Goal: Information Seeking & Learning: Learn about a topic

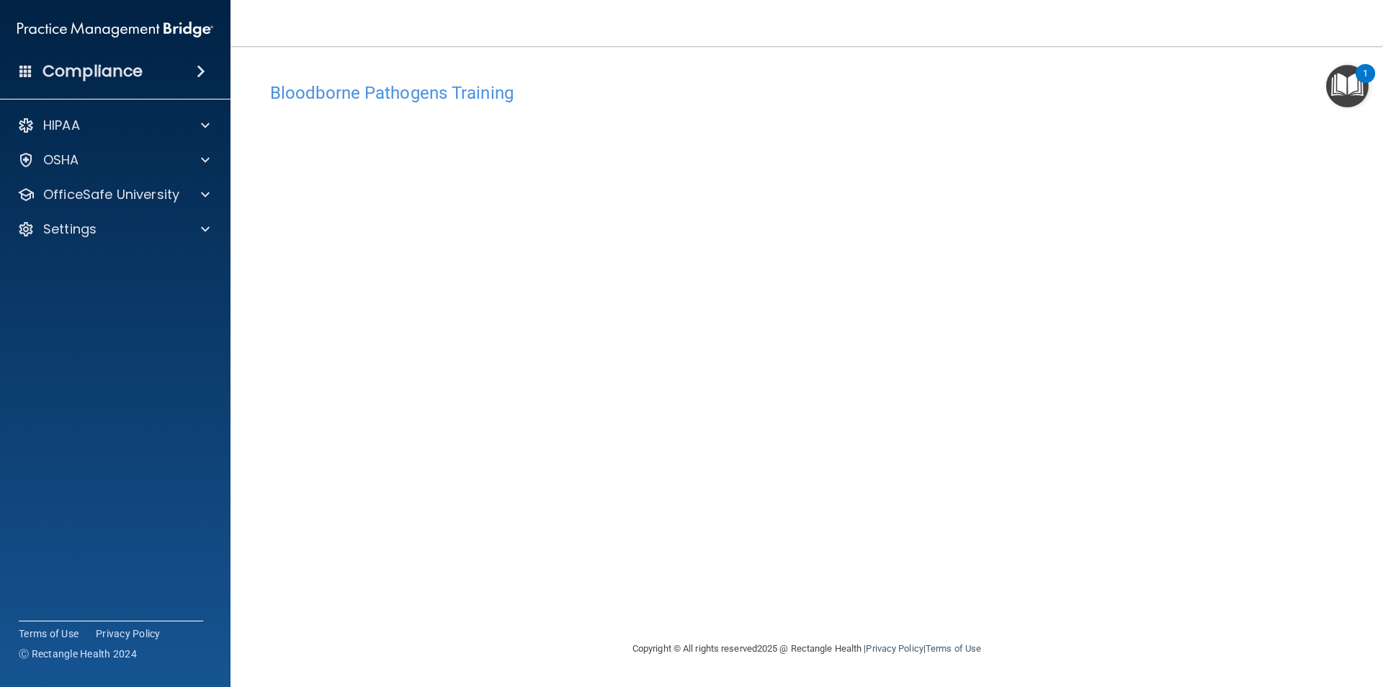
click at [1351, 100] on img "Open Resource Center, 1 new notification" at bounding box center [1348, 86] width 43 height 43
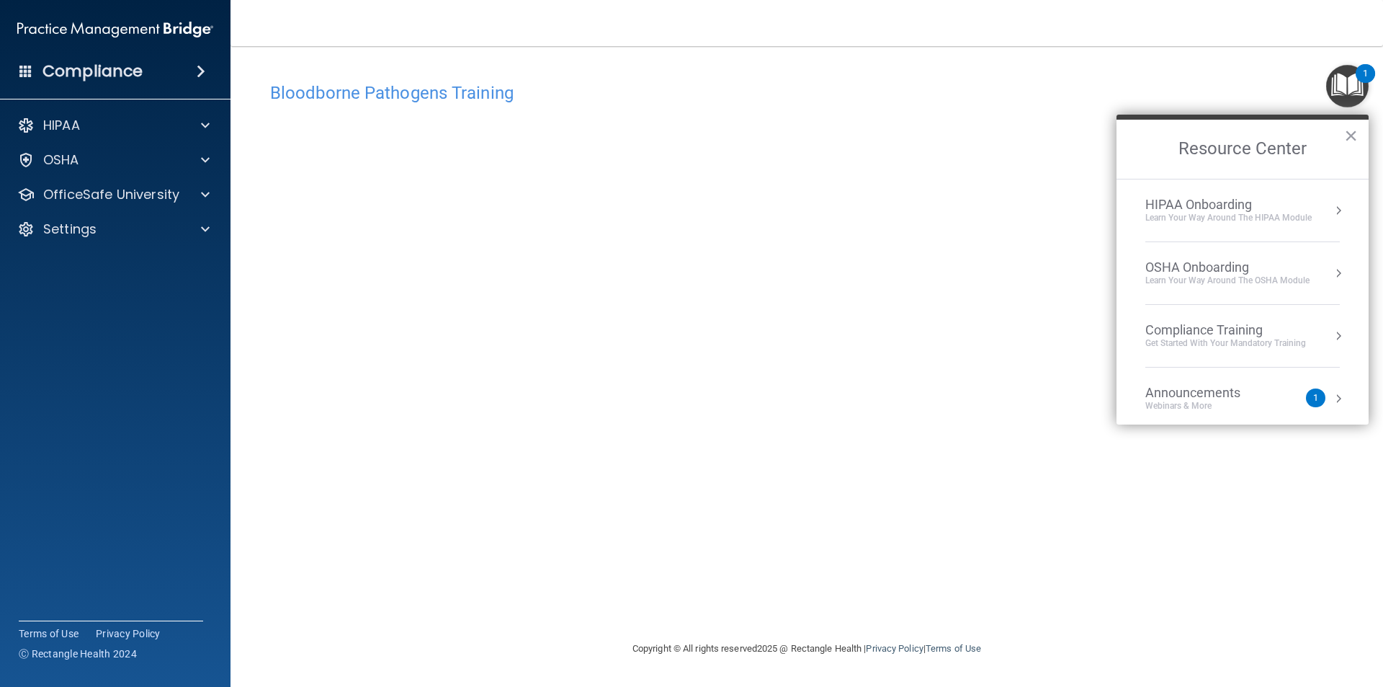
click at [1318, 394] on div "Announcements Webinars & More 1" at bounding box center [1243, 398] width 195 height 27
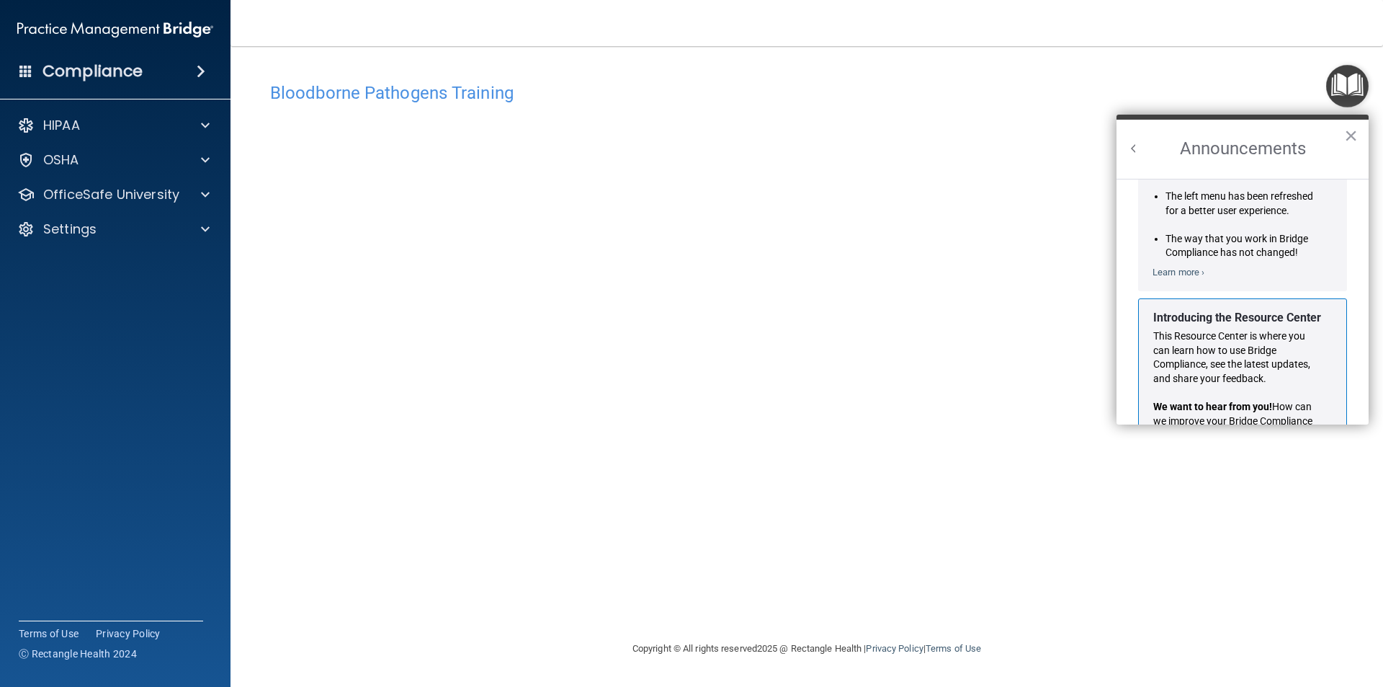
scroll to position [236, 0]
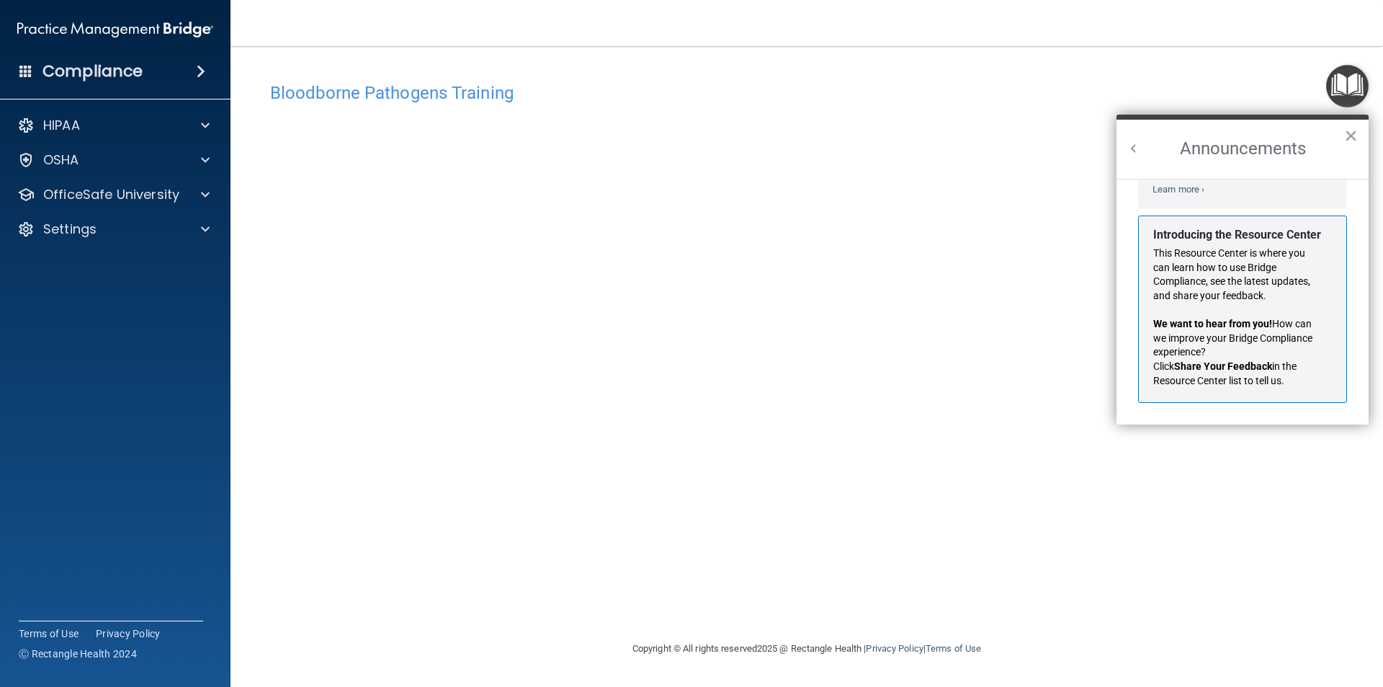
click at [1358, 142] on button "×" at bounding box center [1352, 135] width 14 height 23
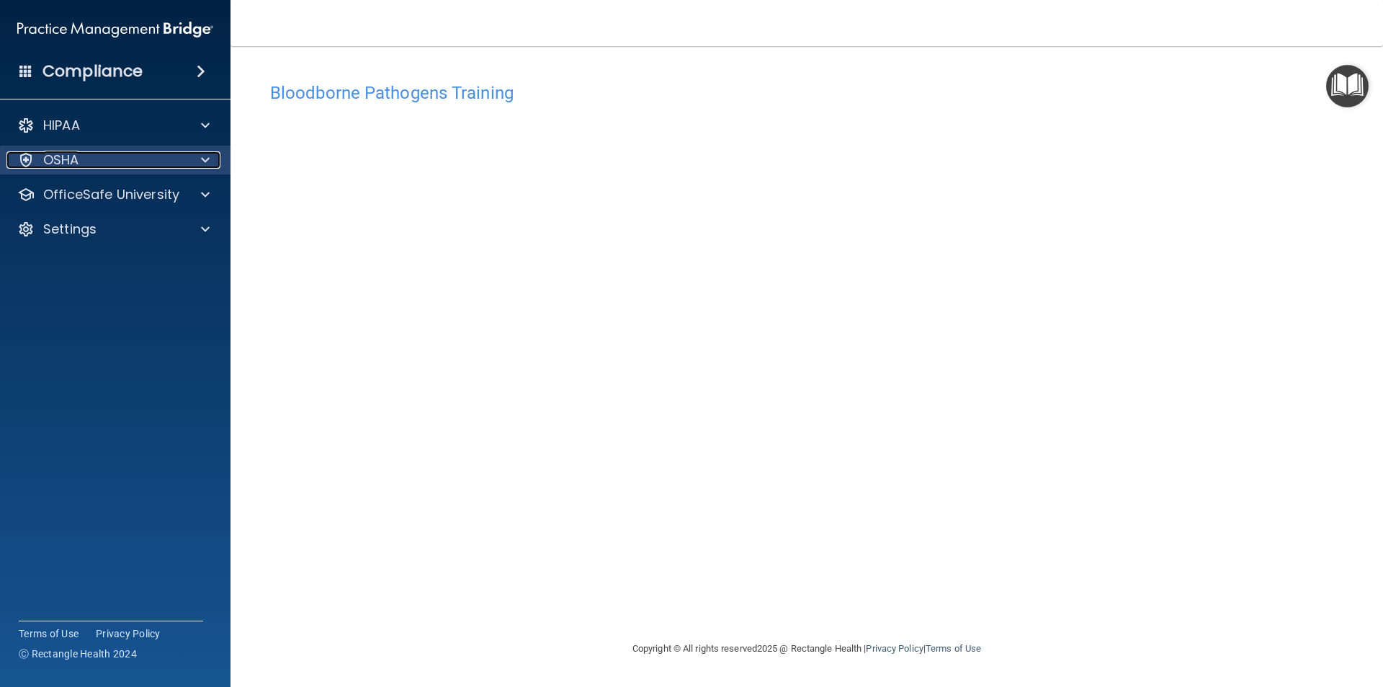
click at [189, 154] on div at bounding box center [203, 159] width 36 height 17
click at [195, 155] on div at bounding box center [203, 159] width 36 height 17
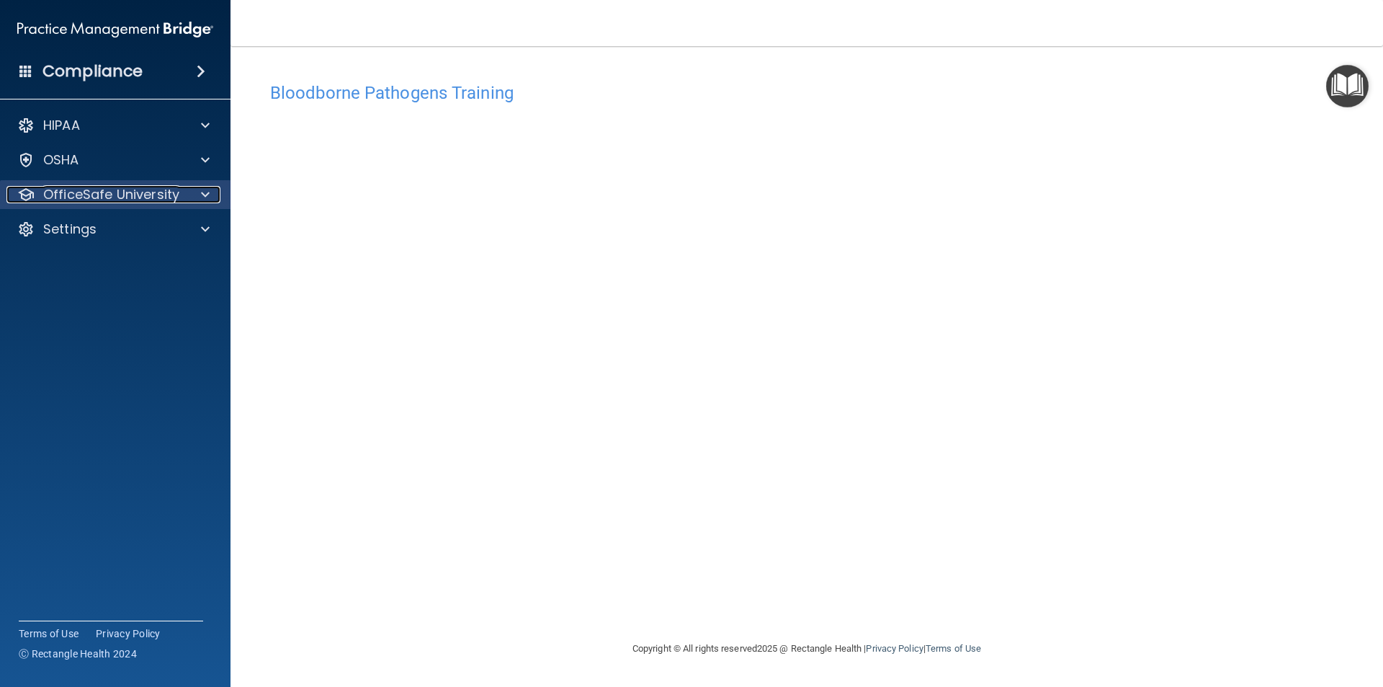
click at [215, 192] on div at bounding box center [203, 194] width 36 height 17
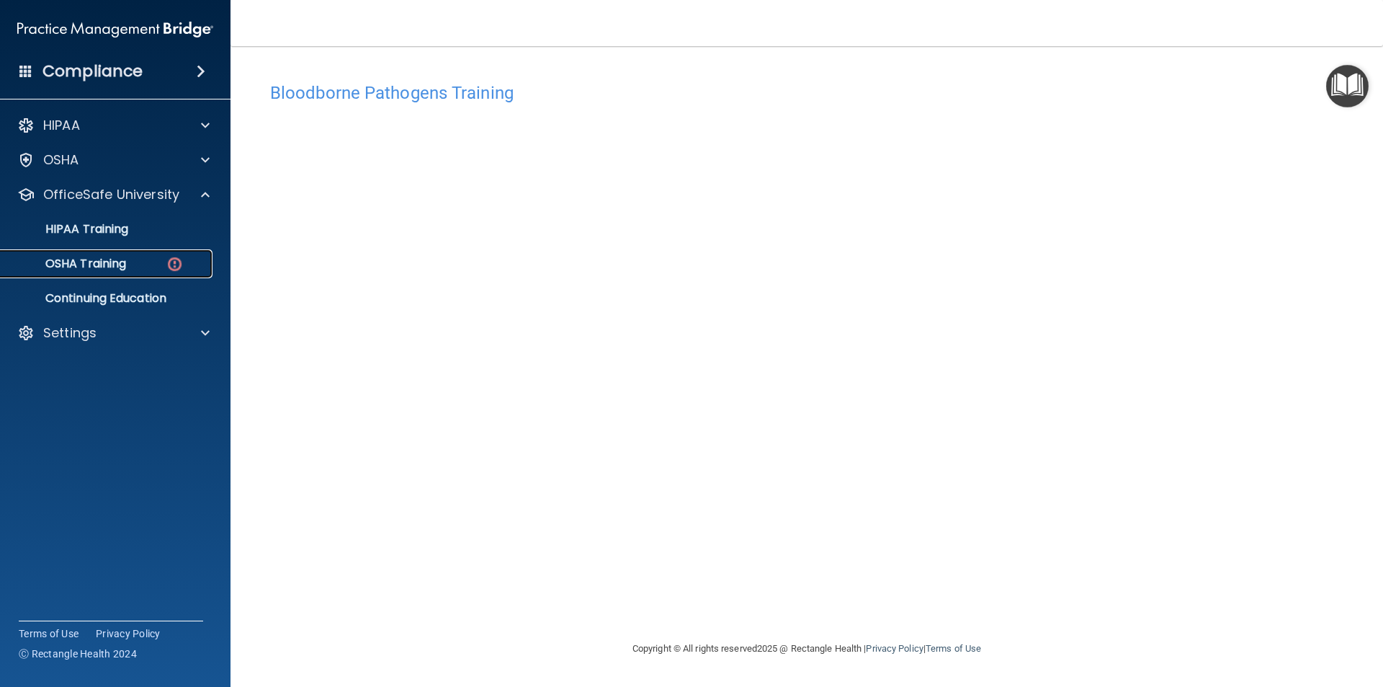
click at [179, 259] on img at bounding box center [175, 264] width 18 height 18
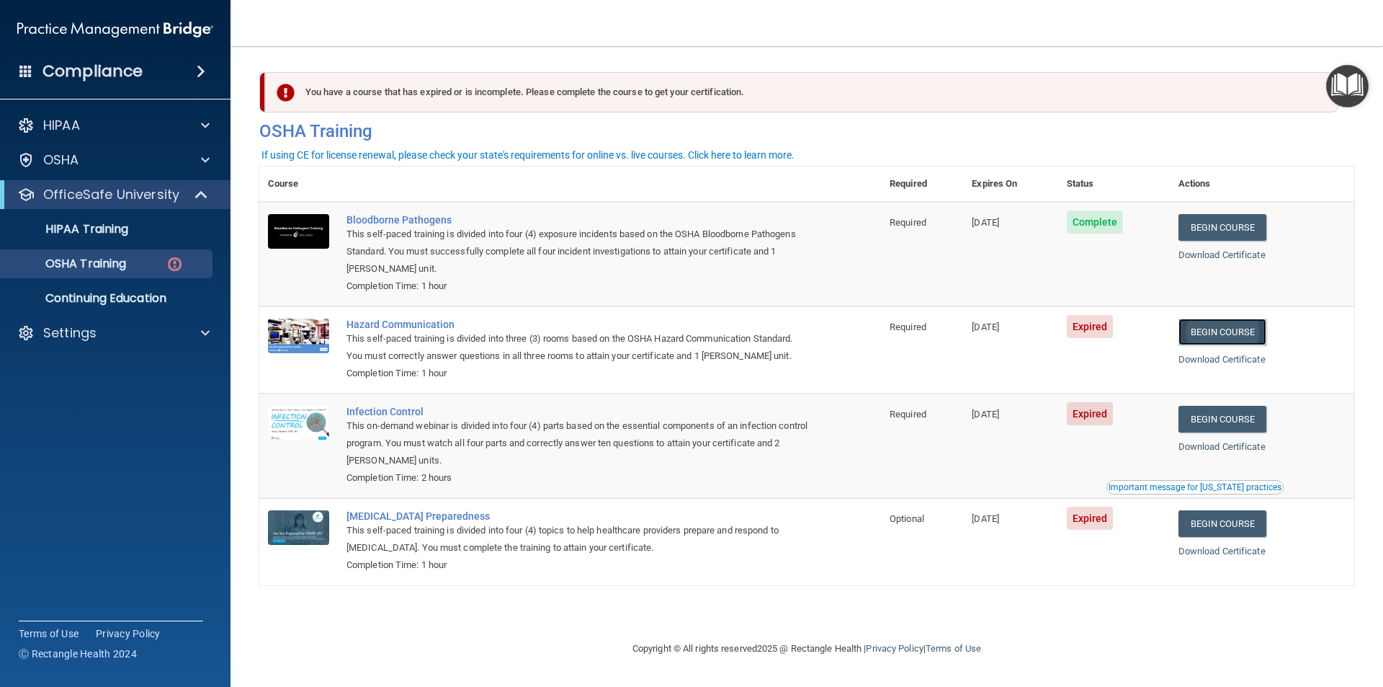
click at [1228, 329] on link "Begin Course" at bounding box center [1223, 331] width 88 height 27
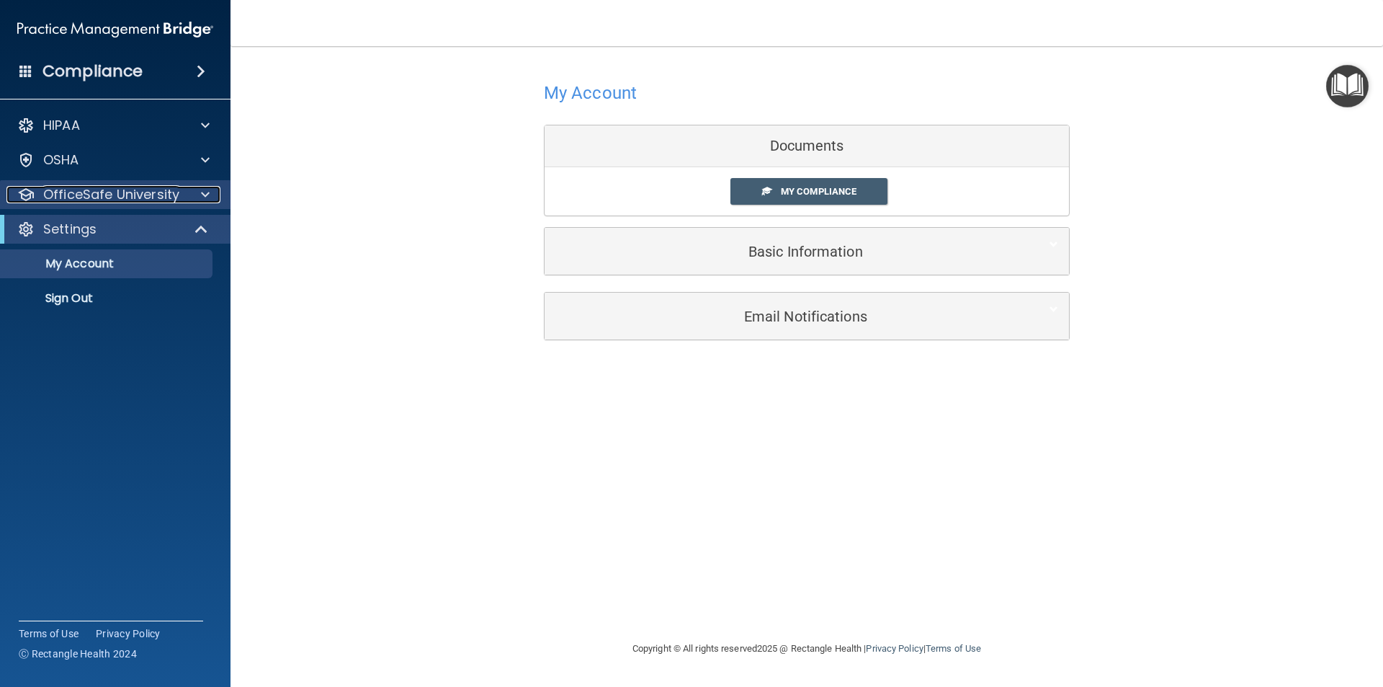
click at [213, 198] on div at bounding box center [203, 194] width 36 height 17
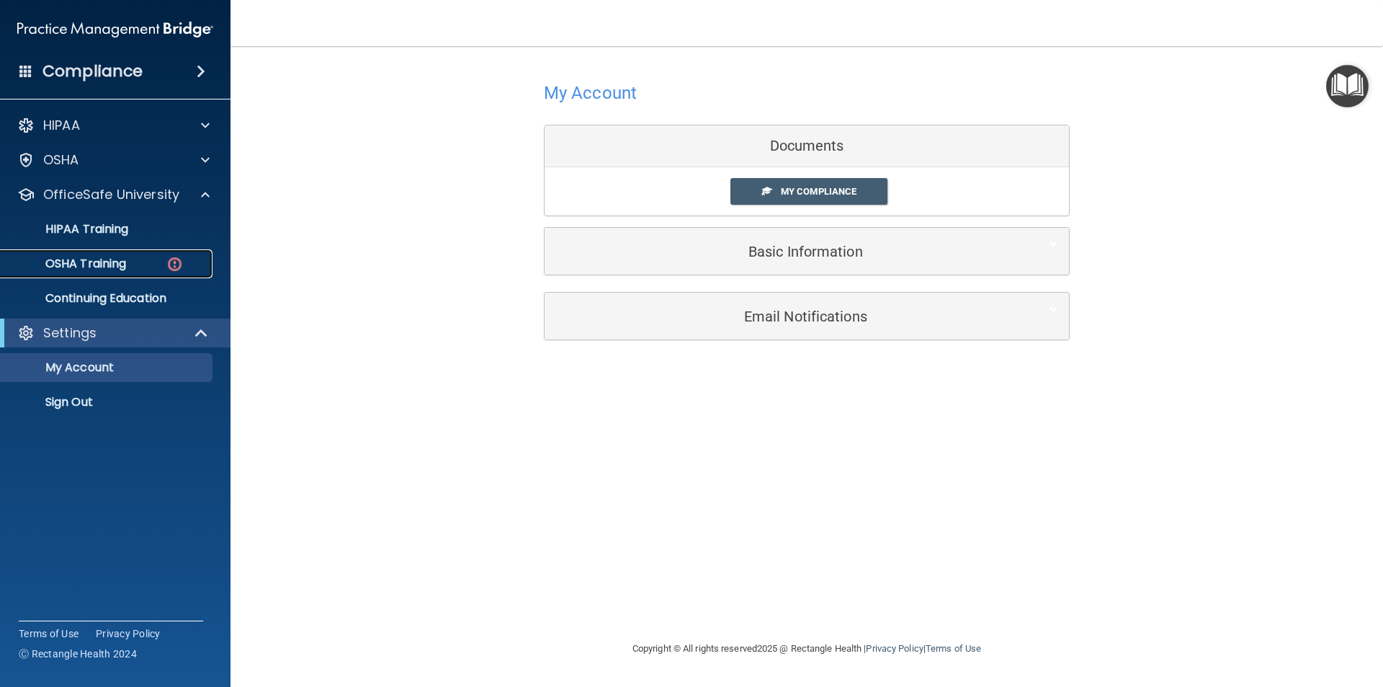
click at [166, 262] on img at bounding box center [175, 264] width 18 height 18
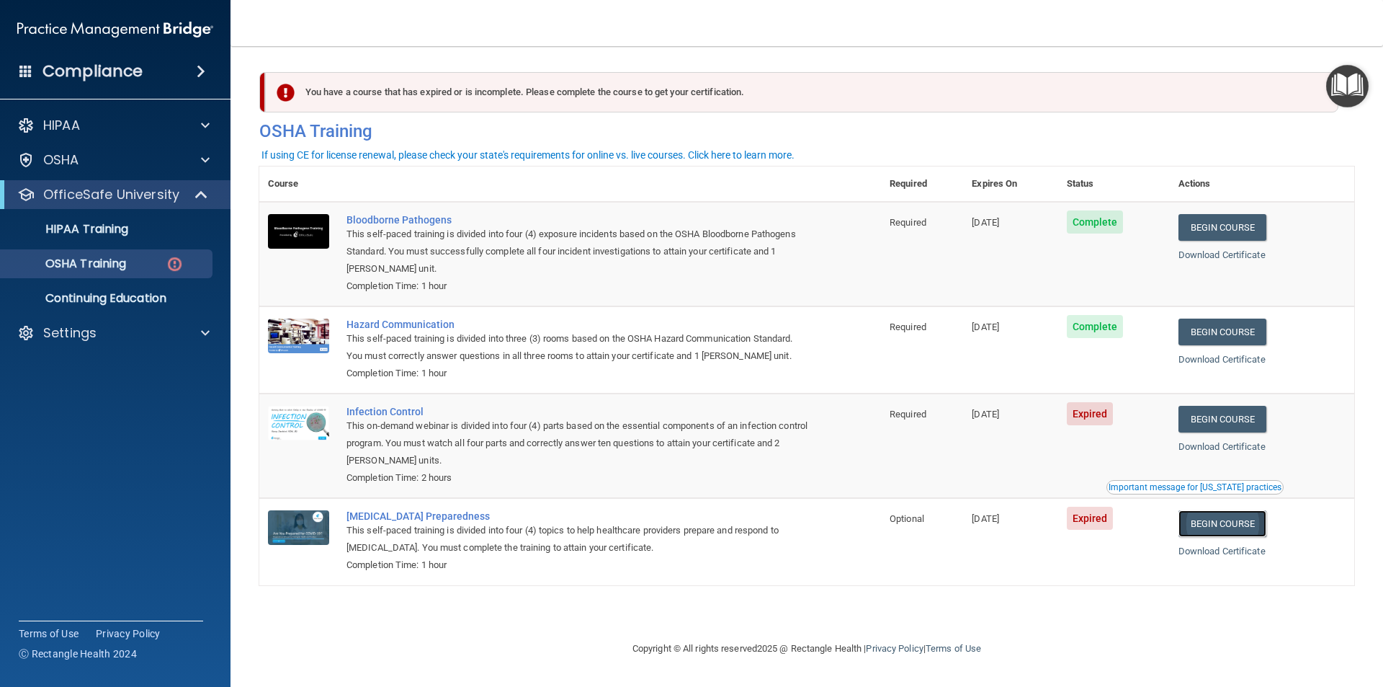
click at [1201, 520] on link "Begin Course" at bounding box center [1223, 523] width 88 height 27
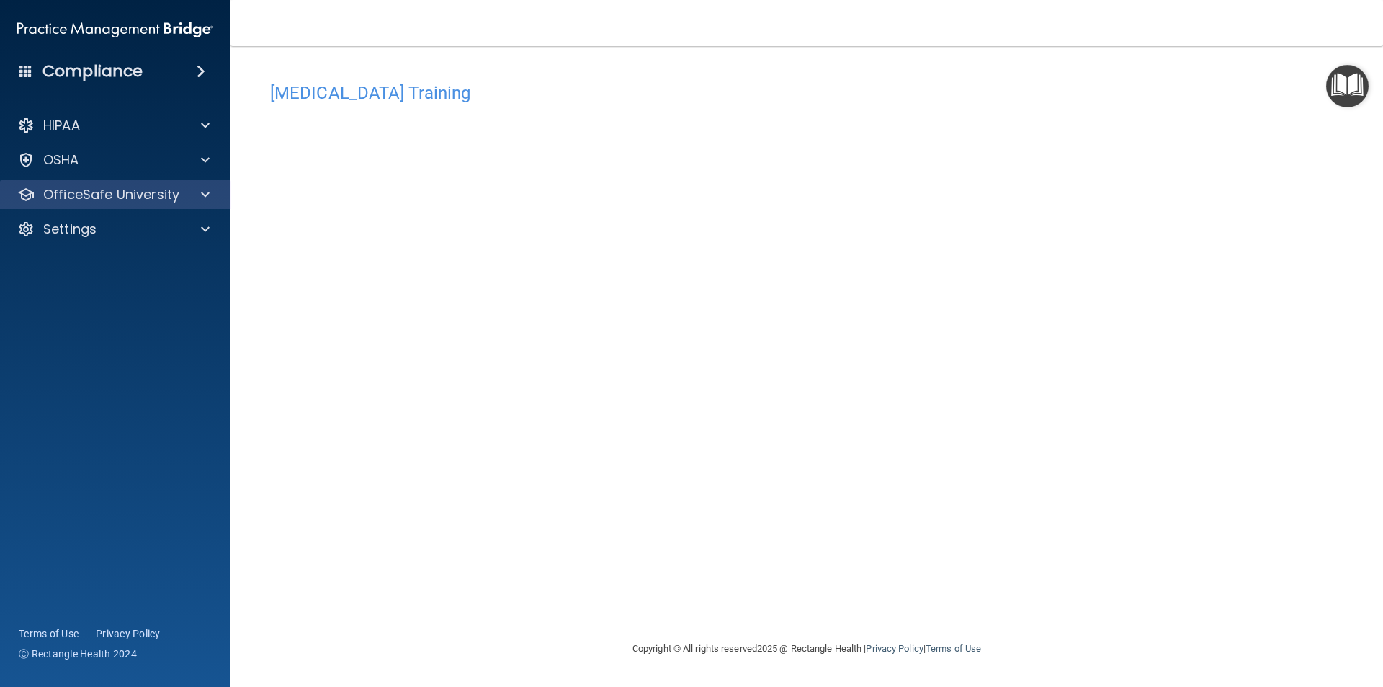
click at [193, 182] on div "OfficeSafe University" at bounding box center [115, 194] width 231 height 29
click at [200, 201] on div at bounding box center [203, 194] width 36 height 17
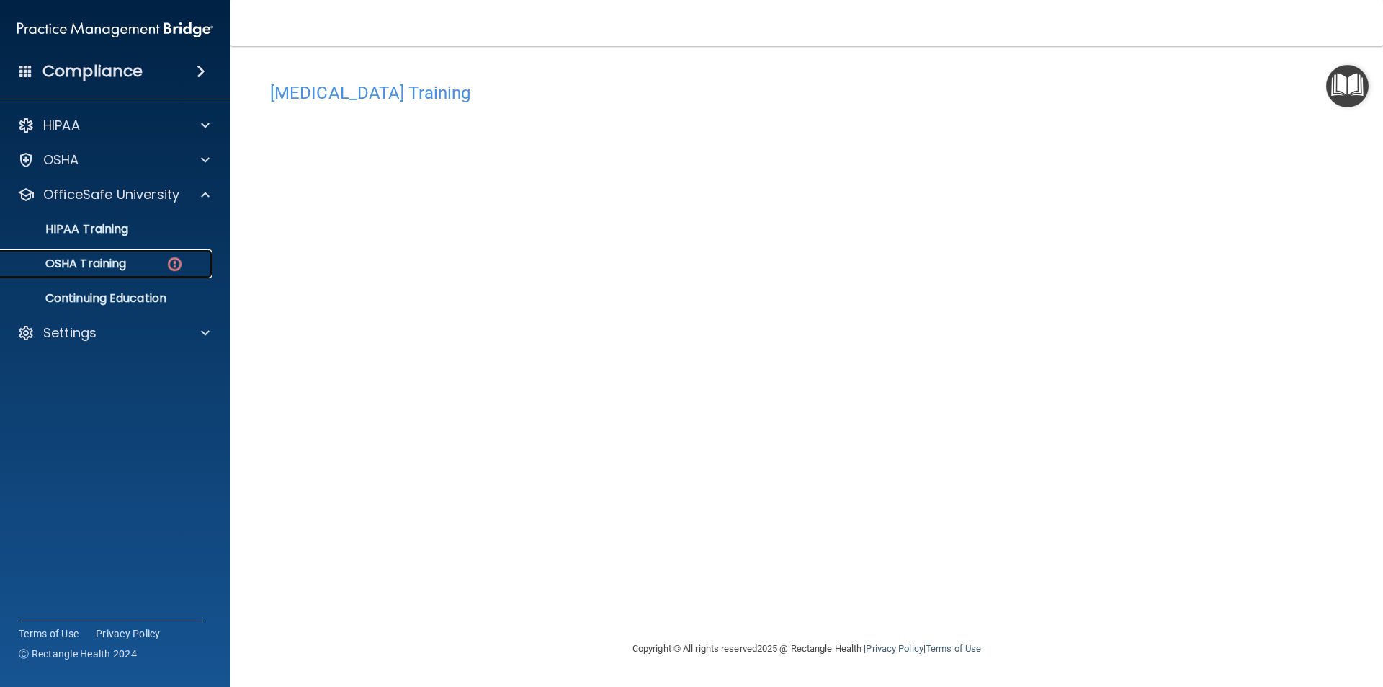
click at [118, 252] on link "OSHA Training" at bounding box center [99, 263] width 227 height 29
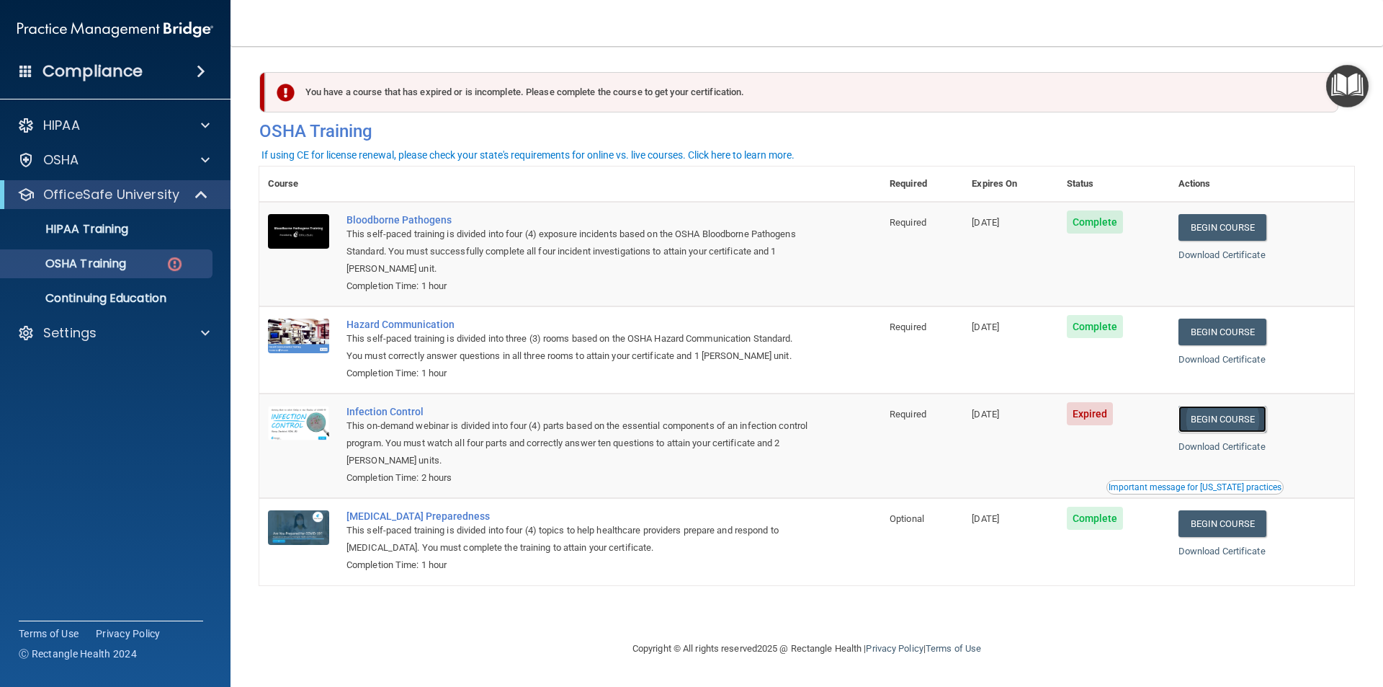
click at [1236, 414] on link "Begin Course" at bounding box center [1223, 419] width 88 height 27
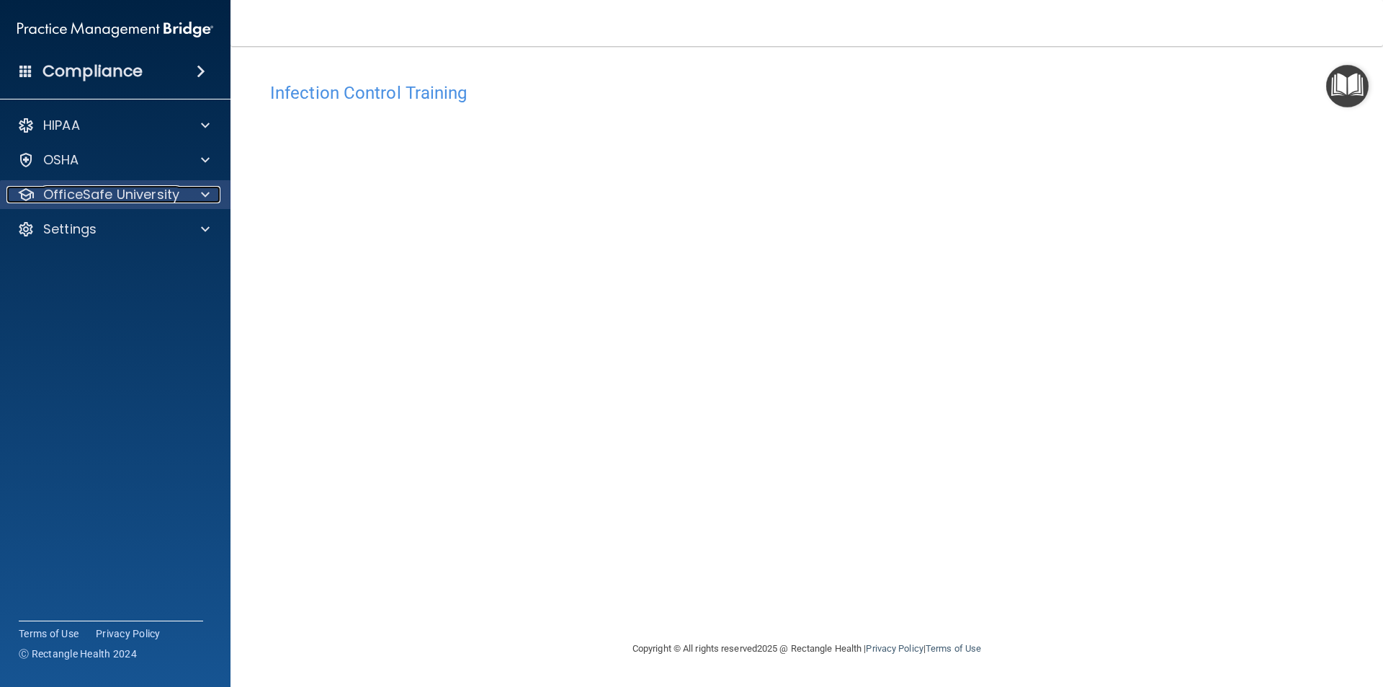
click at [148, 190] on p "OfficeSafe University" at bounding box center [111, 194] width 136 height 17
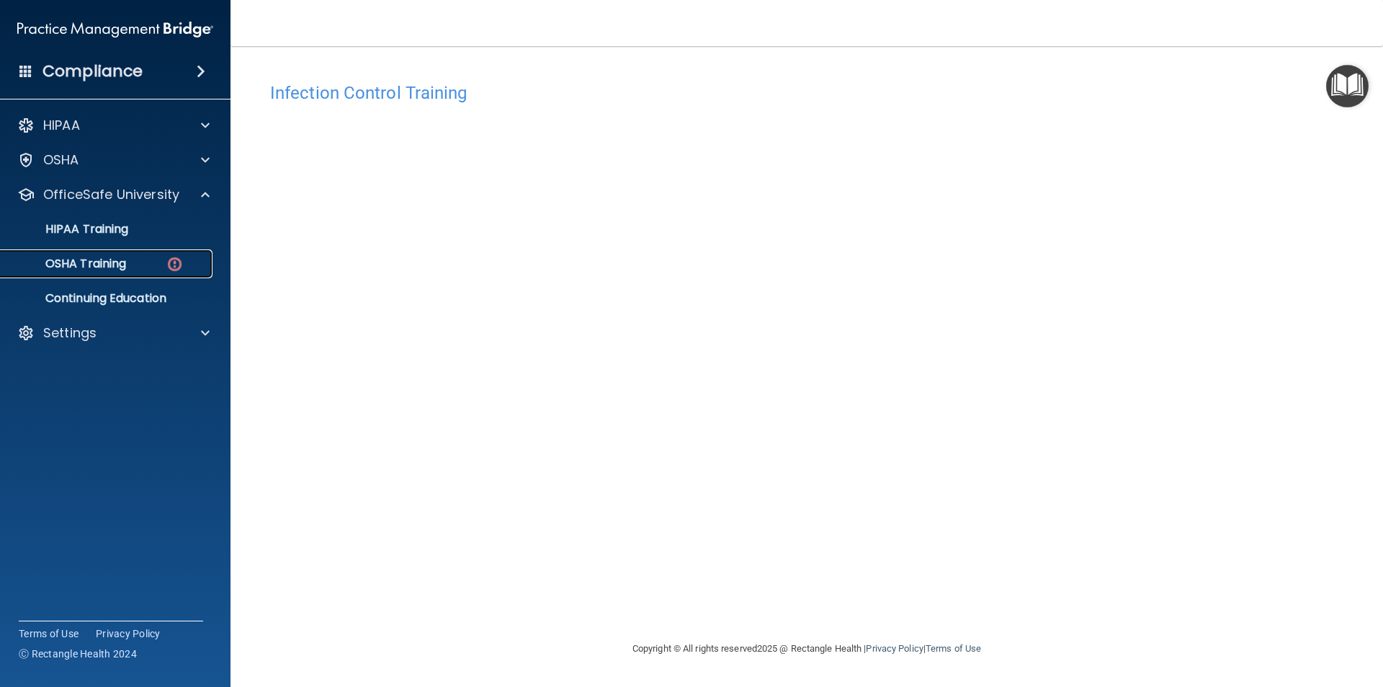
click at [146, 263] on div "OSHA Training" at bounding box center [107, 264] width 197 height 14
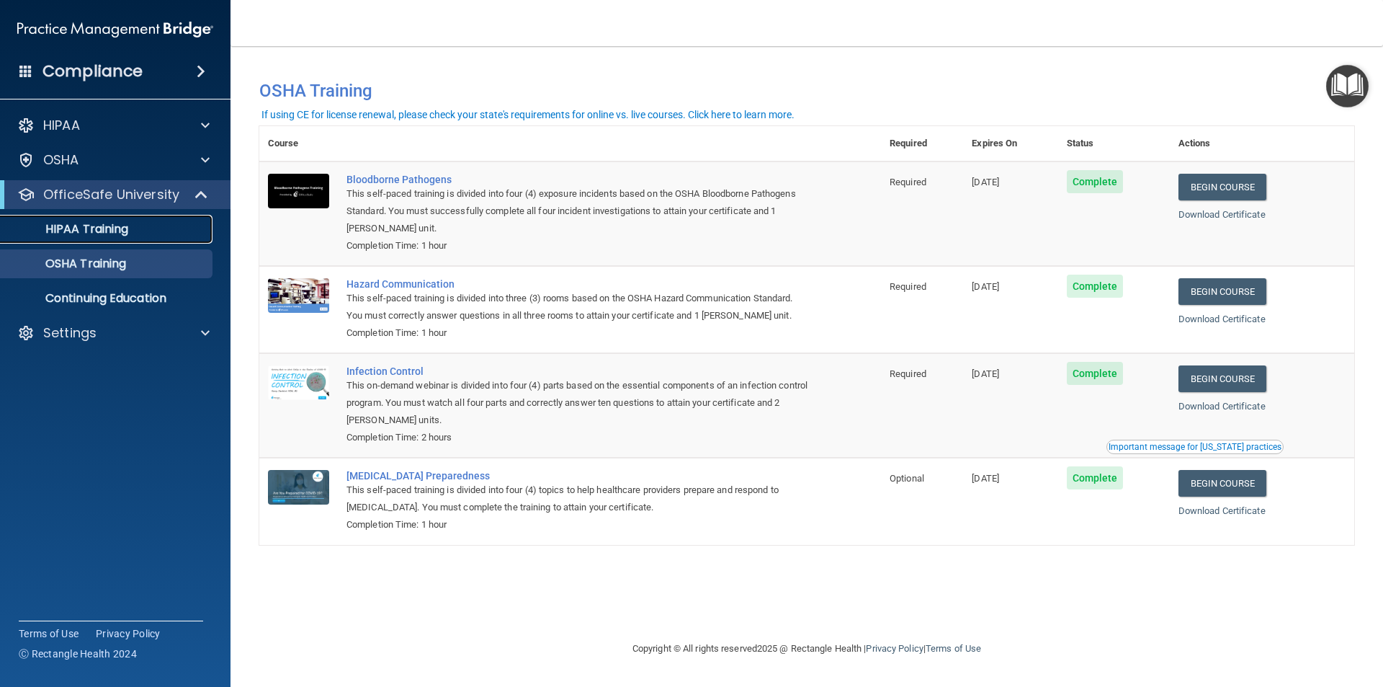
click at [140, 231] on div "HIPAA Training" at bounding box center [107, 229] width 197 height 14
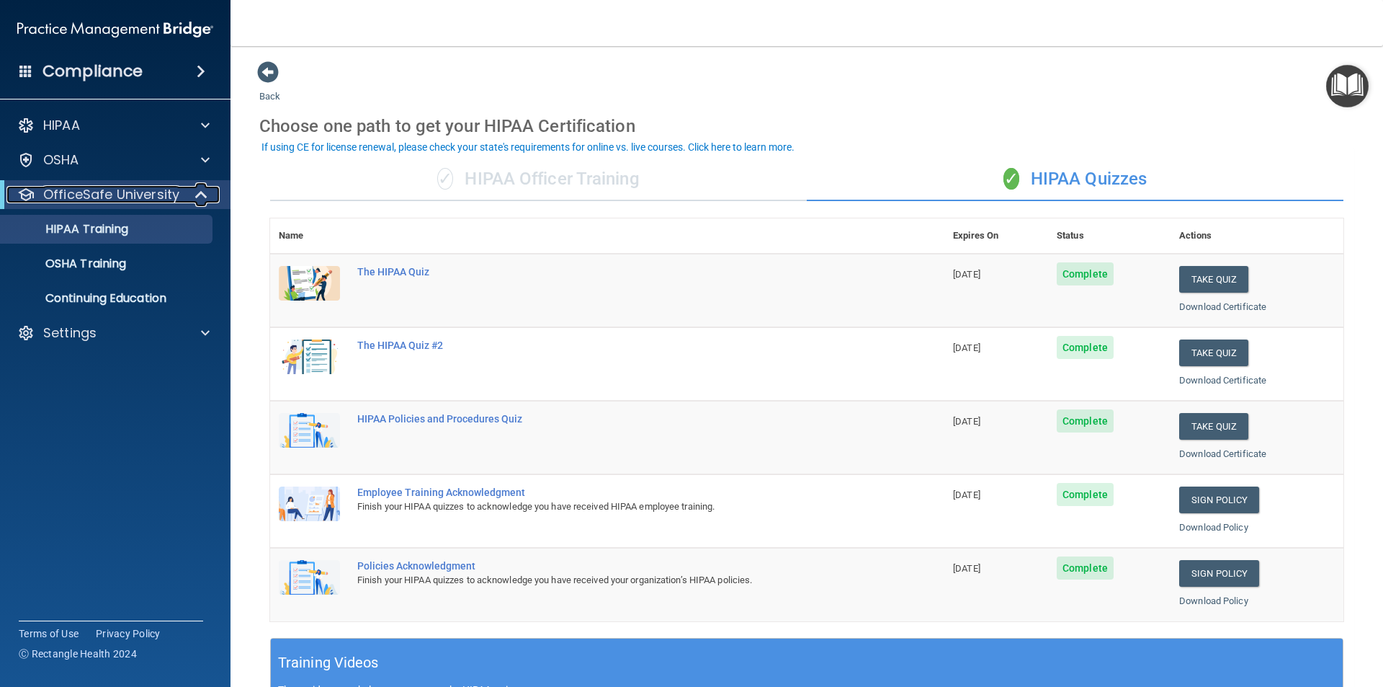
click at [190, 190] on div at bounding box center [201, 194] width 35 height 17
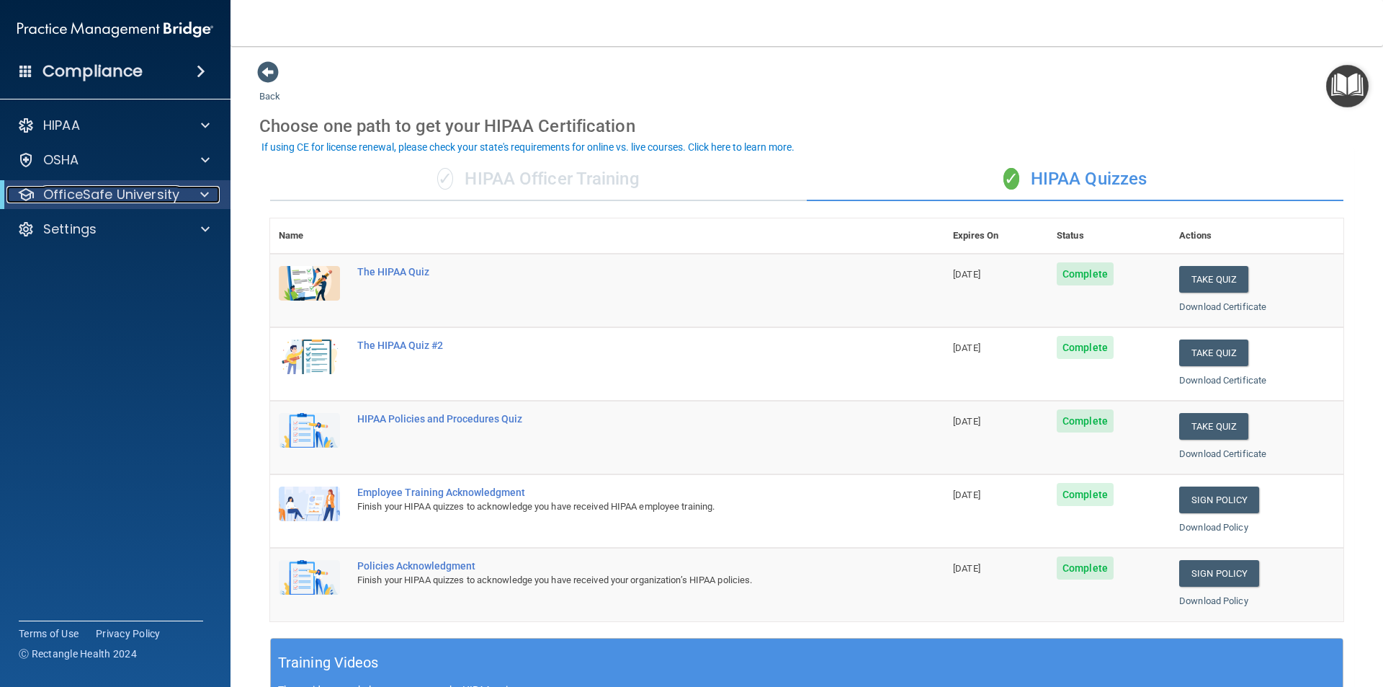
click at [190, 190] on div at bounding box center [201, 194] width 35 height 17
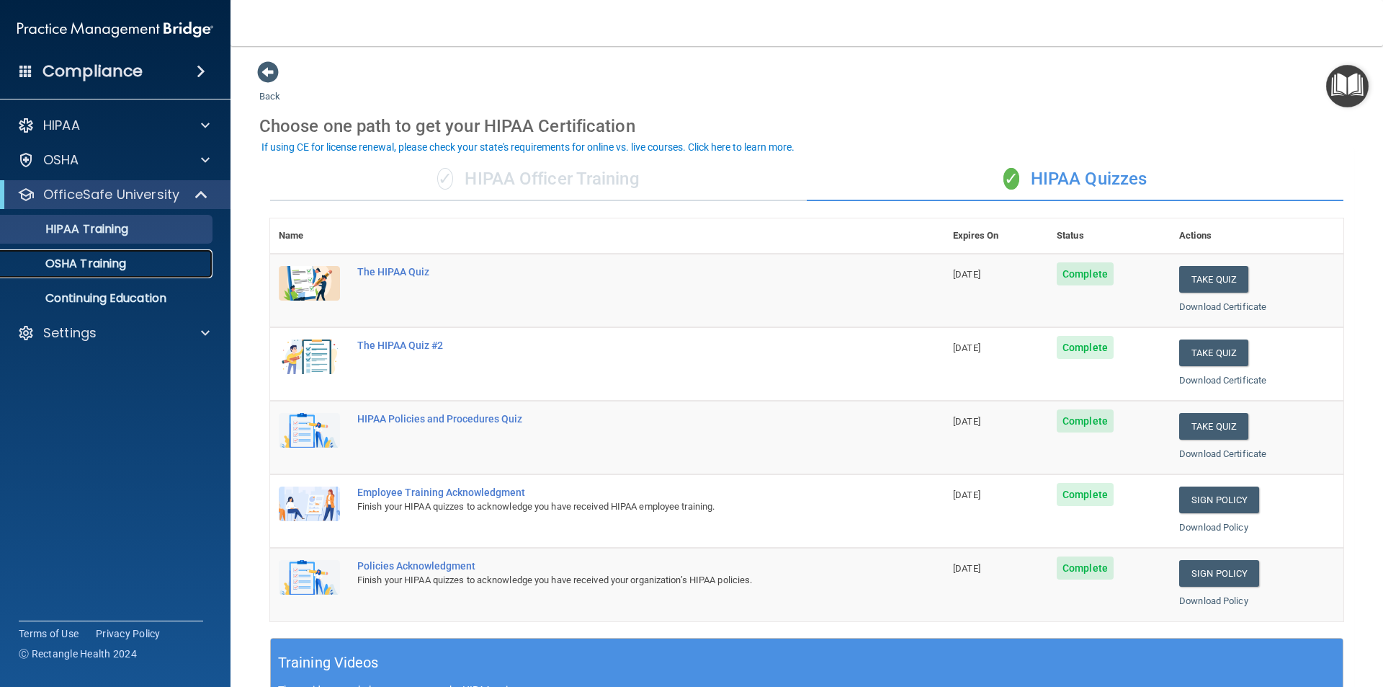
click at [115, 257] on p "OSHA Training" at bounding box center [67, 264] width 117 height 14
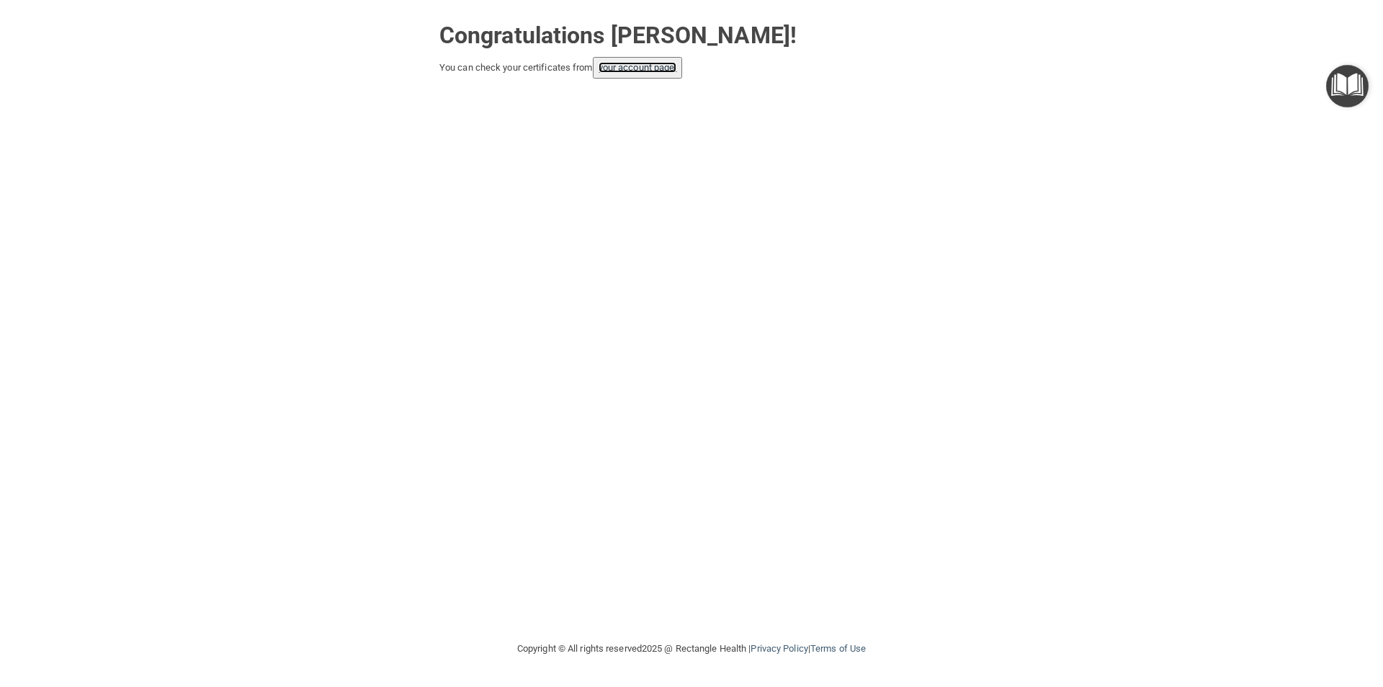
click at [661, 66] on link "your account page!" at bounding box center [638, 67] width 79 height 11
